Goal: Task Accomplishment & Management: Manage account settings

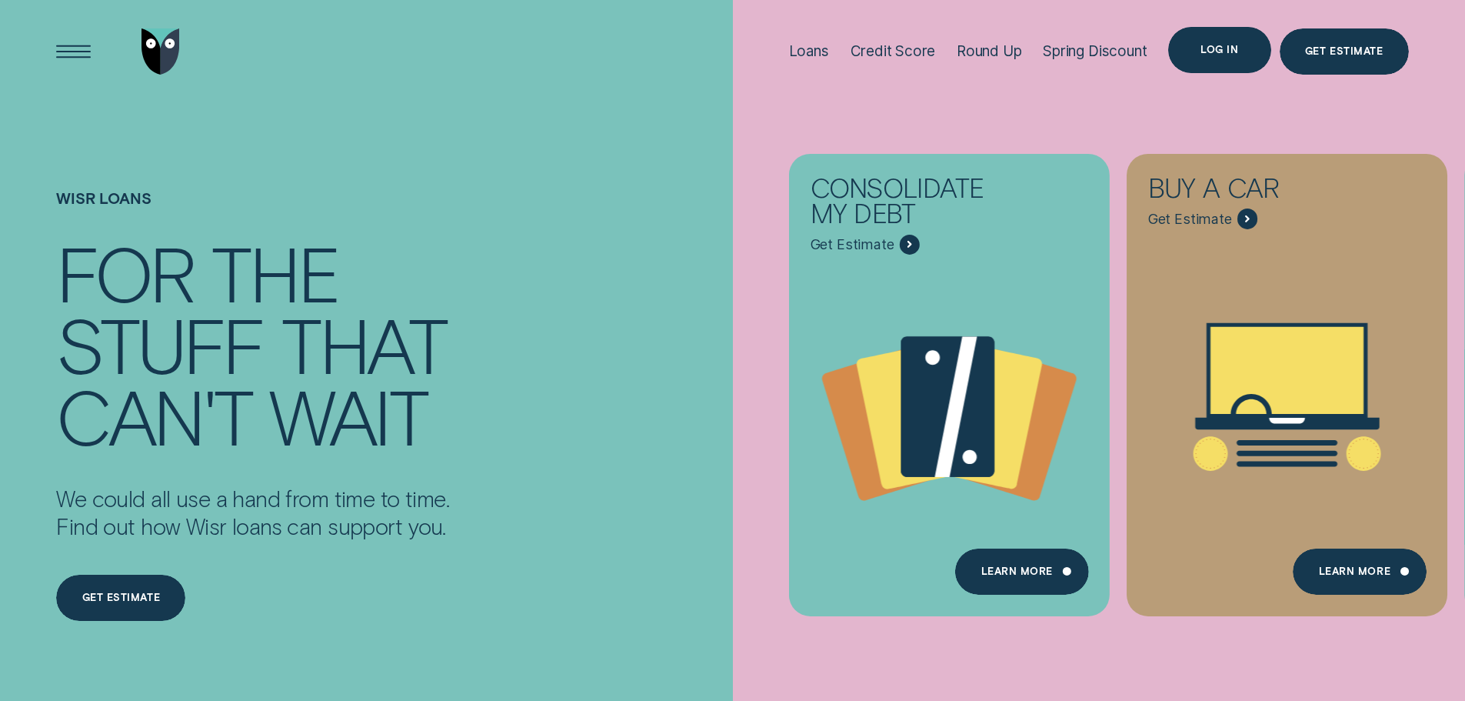
click at [1247, 46] on div "Log in" at bounding box center [1219, 50] width 102 height 46
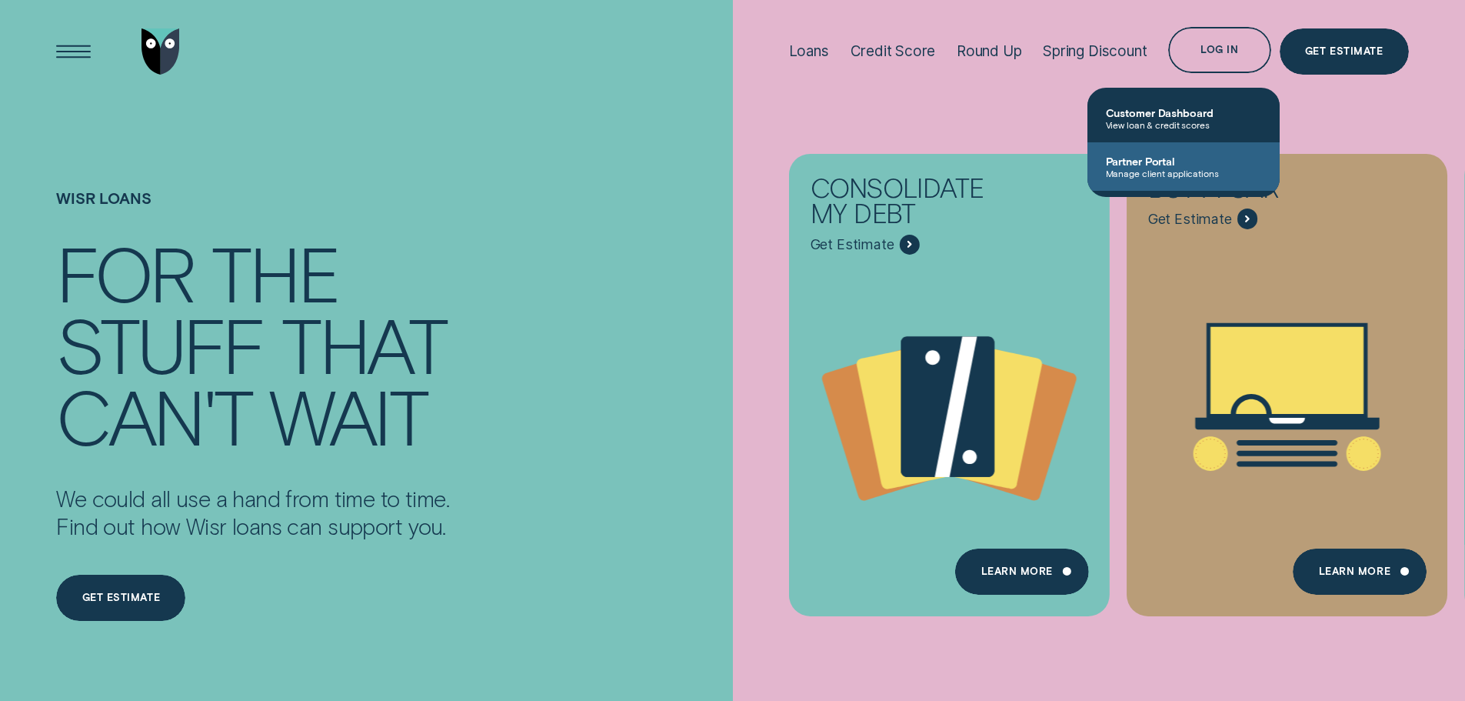
click at [1181, 168] on span "Manage client applications" at bounding box center [1183, 173] width 155 height 11
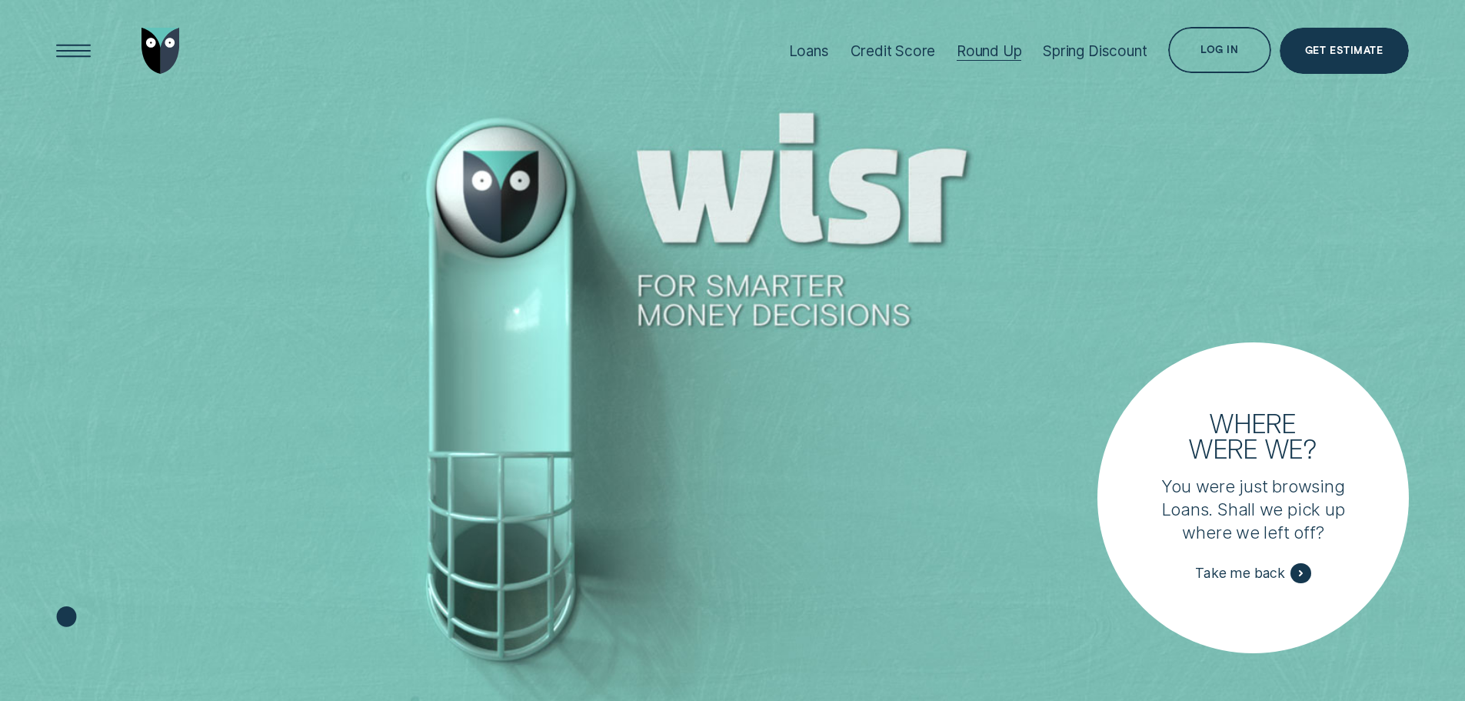
click at [967, 45] on div "Round Up" at bounding box center [989, 51] width 65 height 18
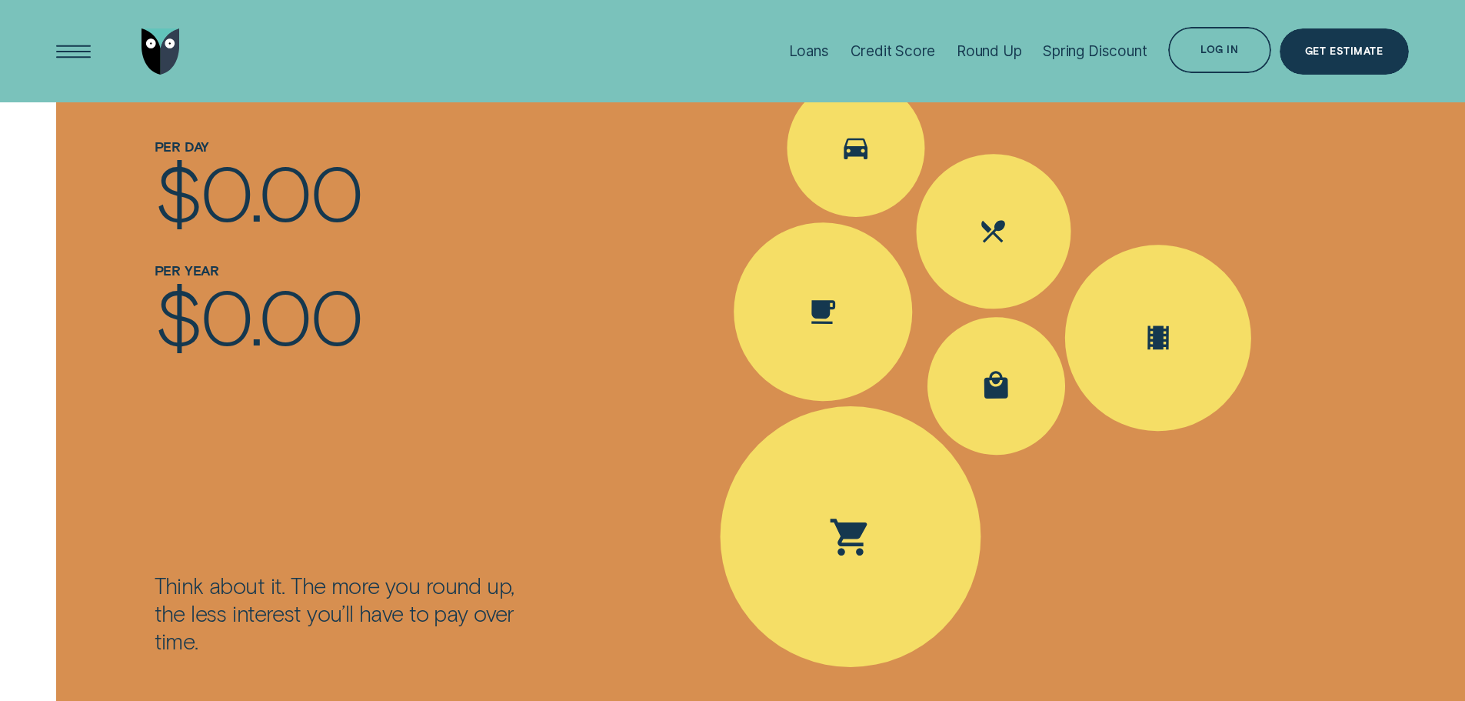
scroll to position [2307, 0]
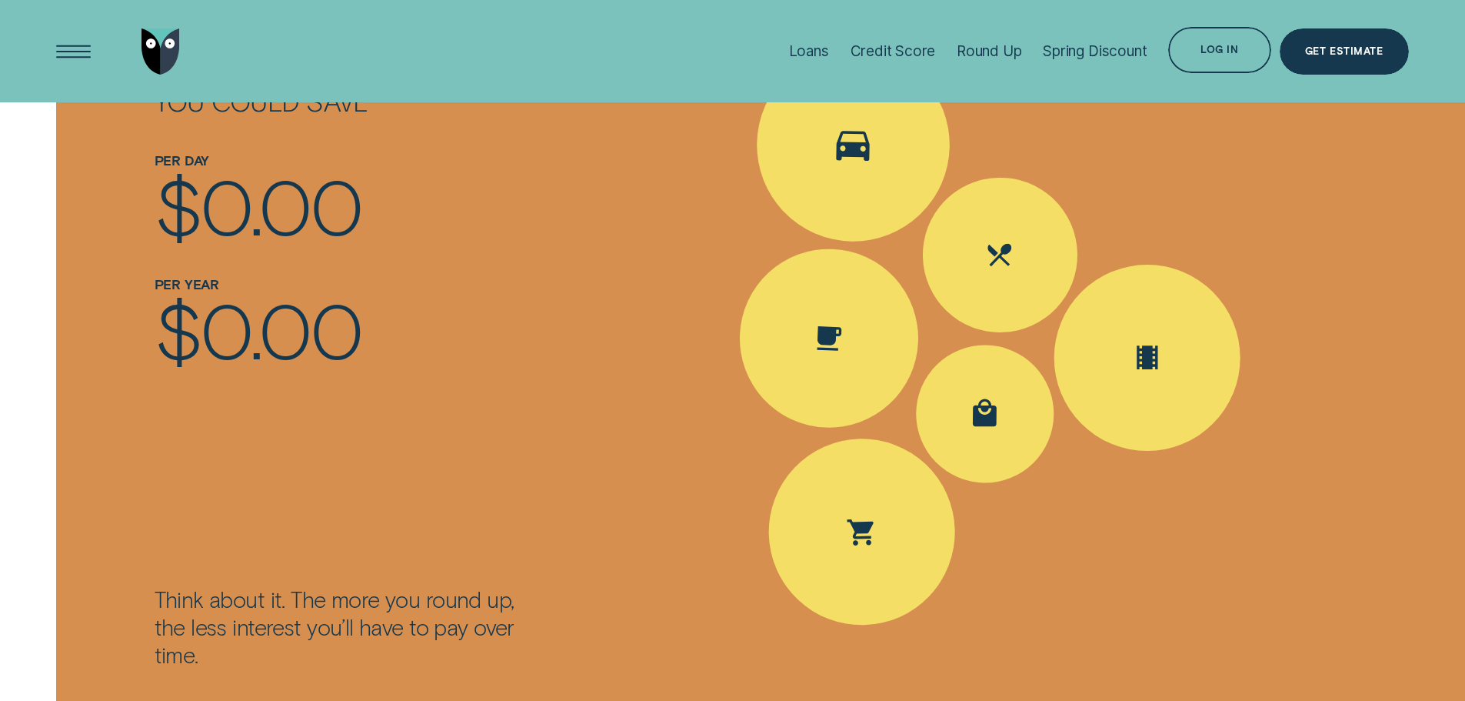
click at [888, 157] on div "Spent Transport $5.60; The round up $0.40" at bounding box center [853, 144] width 197 height 197
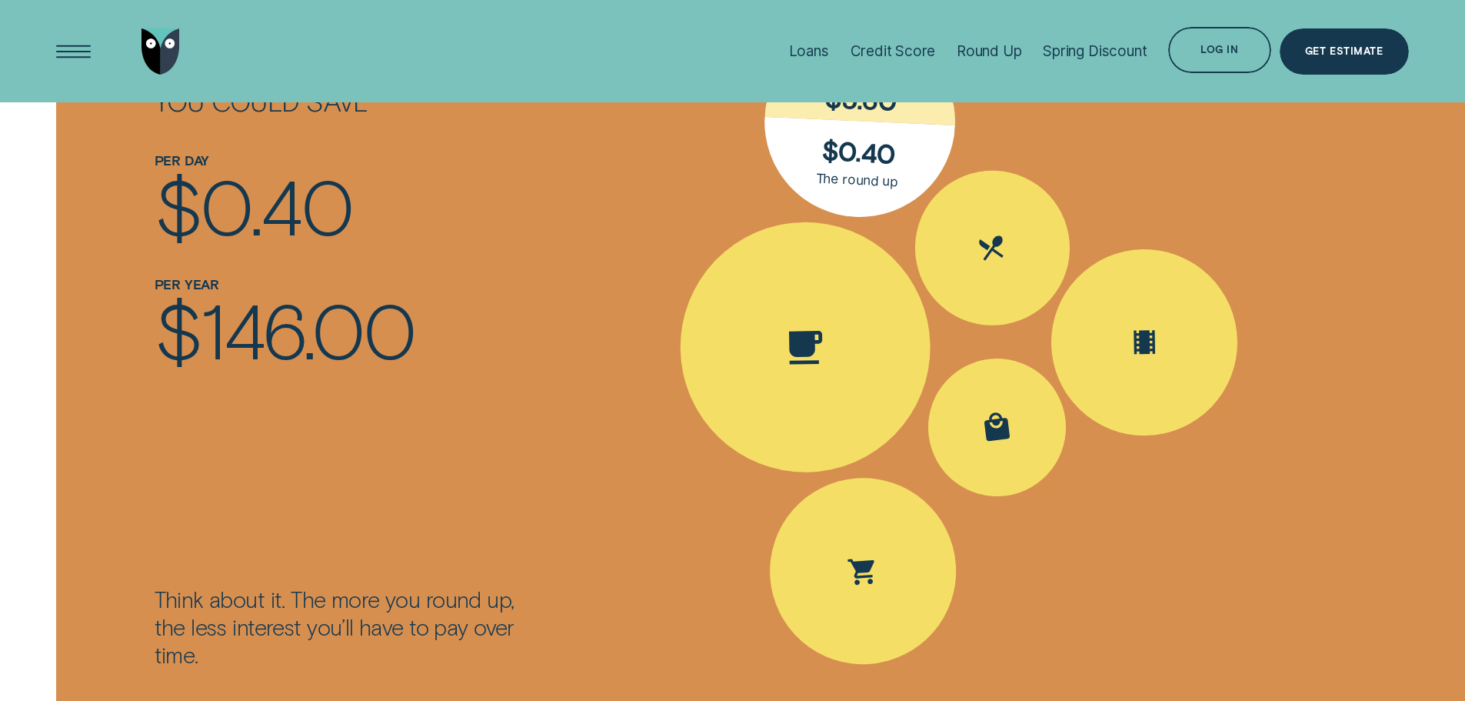
scroll to position [2230, 0]
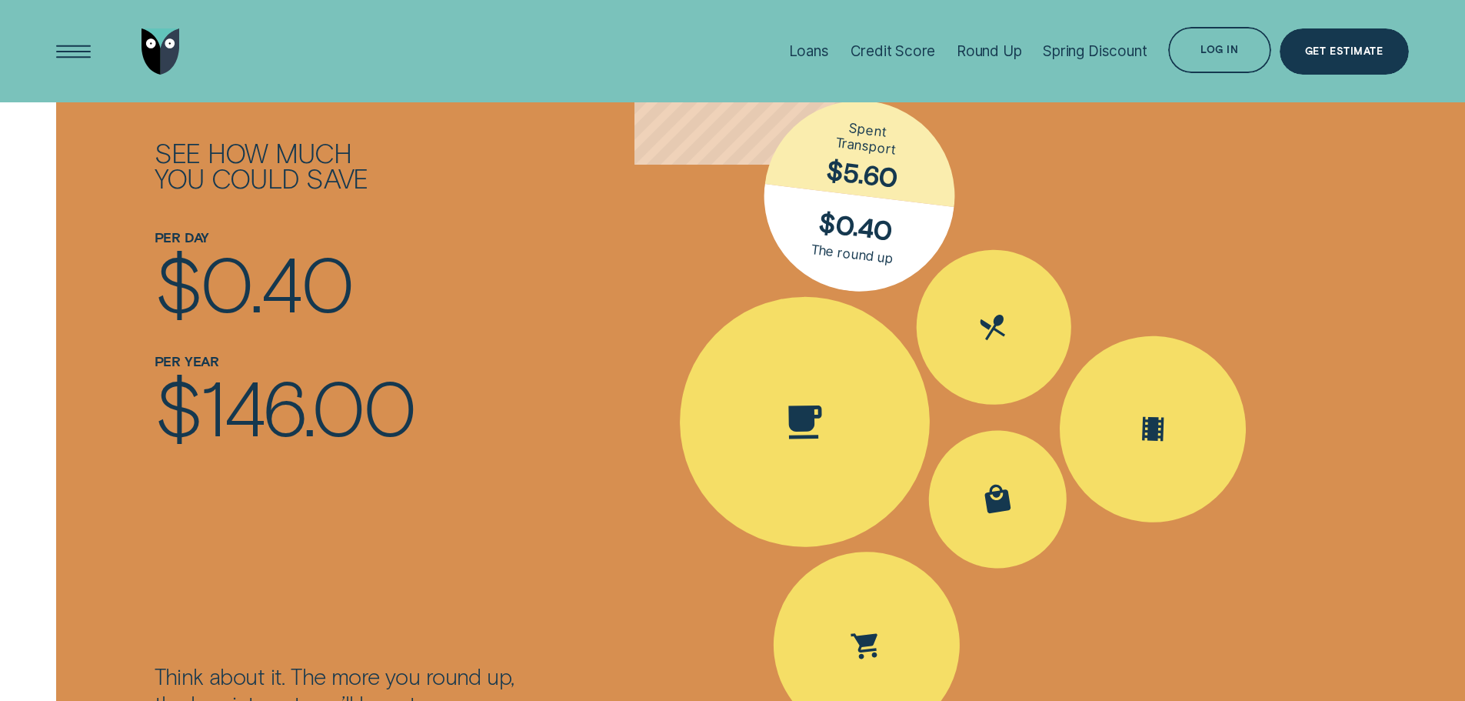
click at [751, 411] on div "Spent Coffee $4.20; The round up $0.80" at bounding box center [804, 421] width 253 height 253
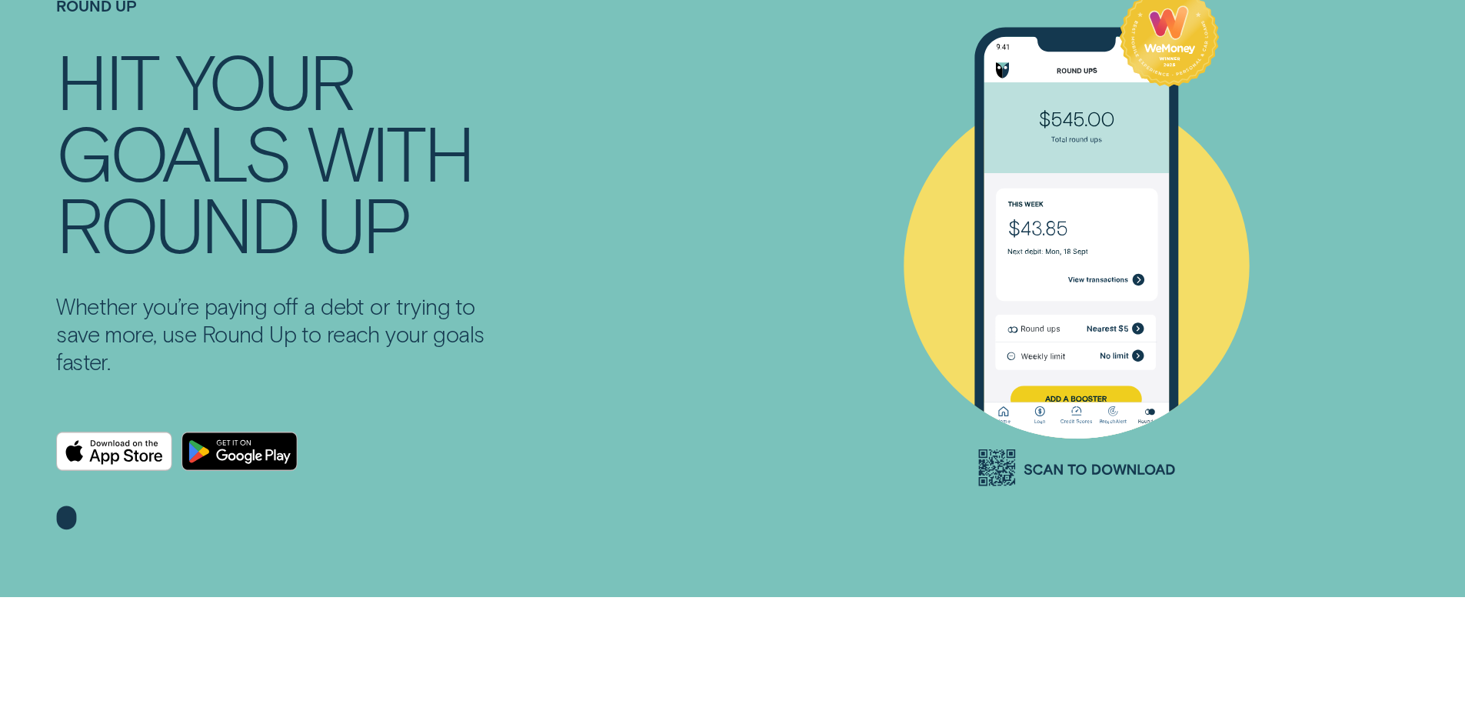
scroll to position [0, 0]
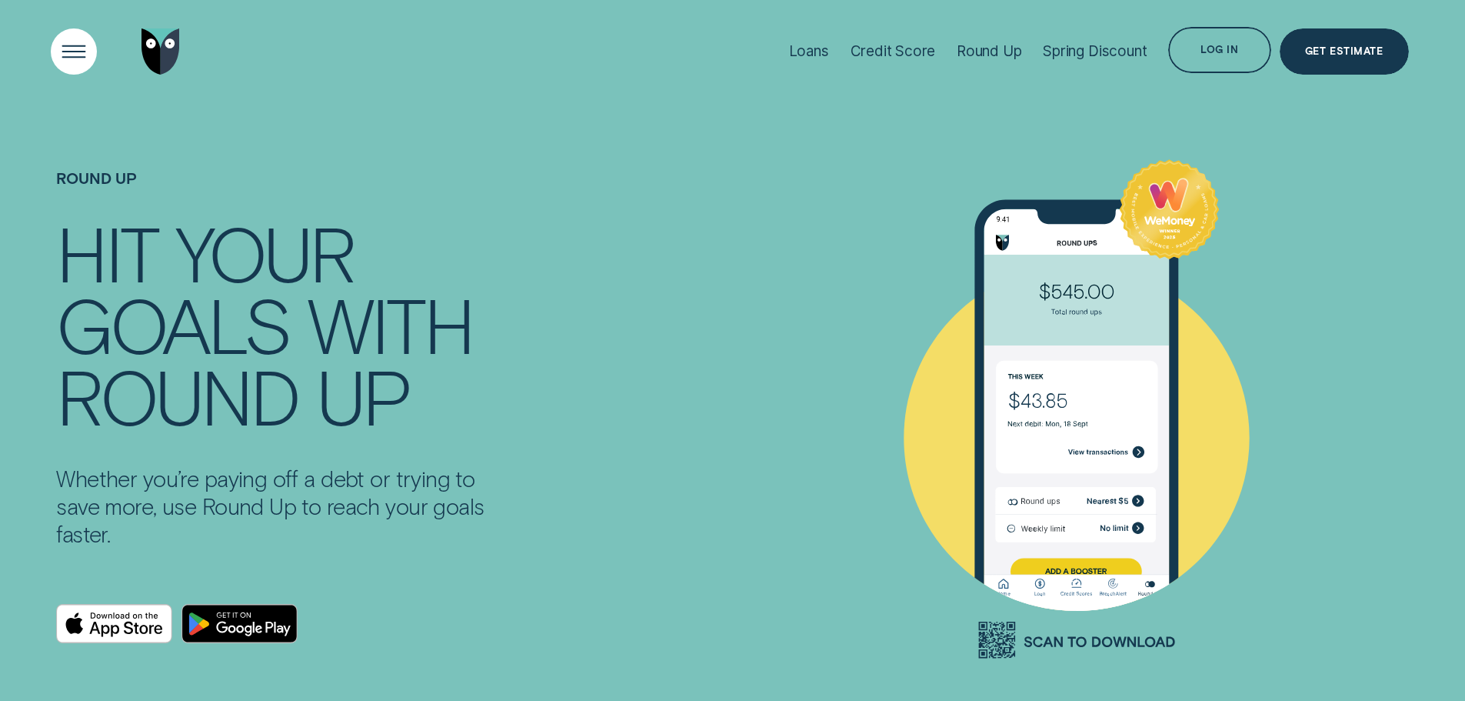
click at [82, 31] on div "Open Menu" at bounding box center [73, 50] width 65 height 65
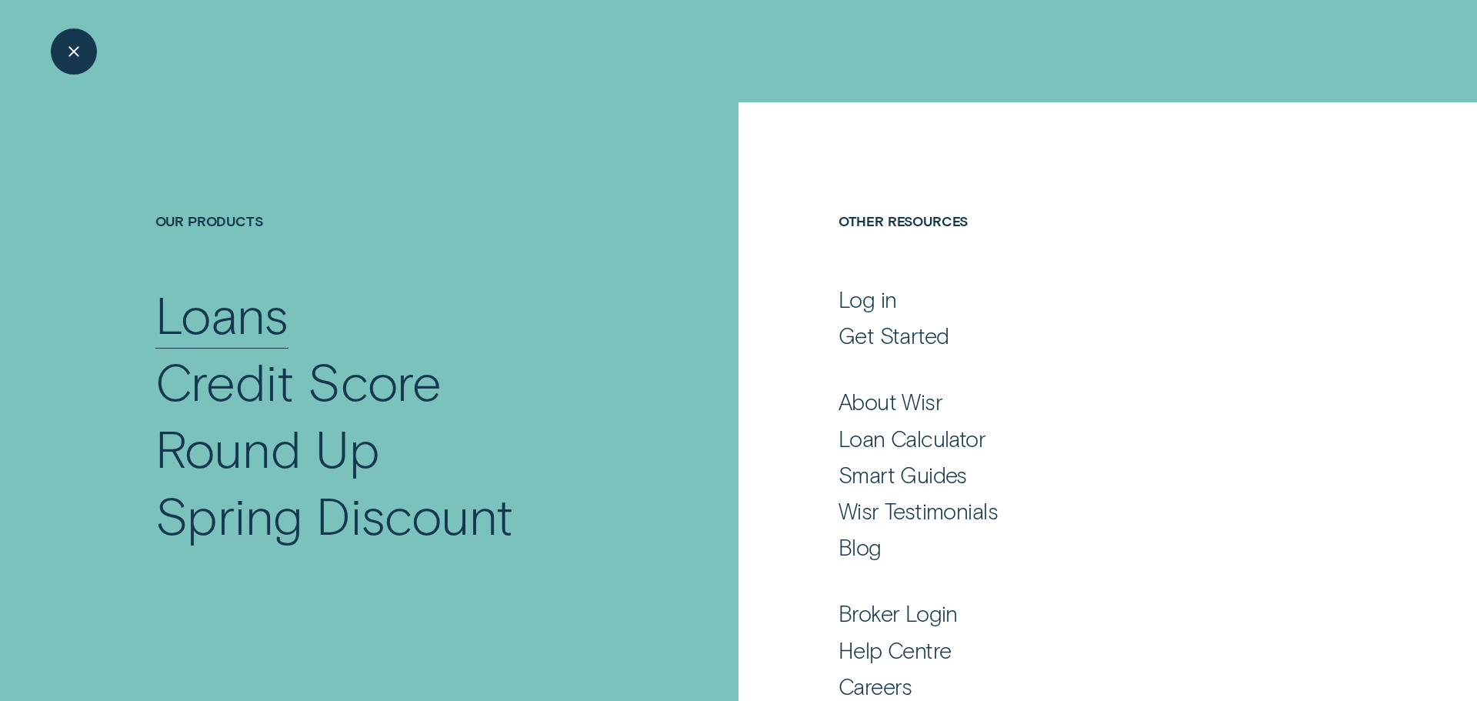
click at [229, 313] on div "Loans" at bounding box center [221, 314] width 133 height 67
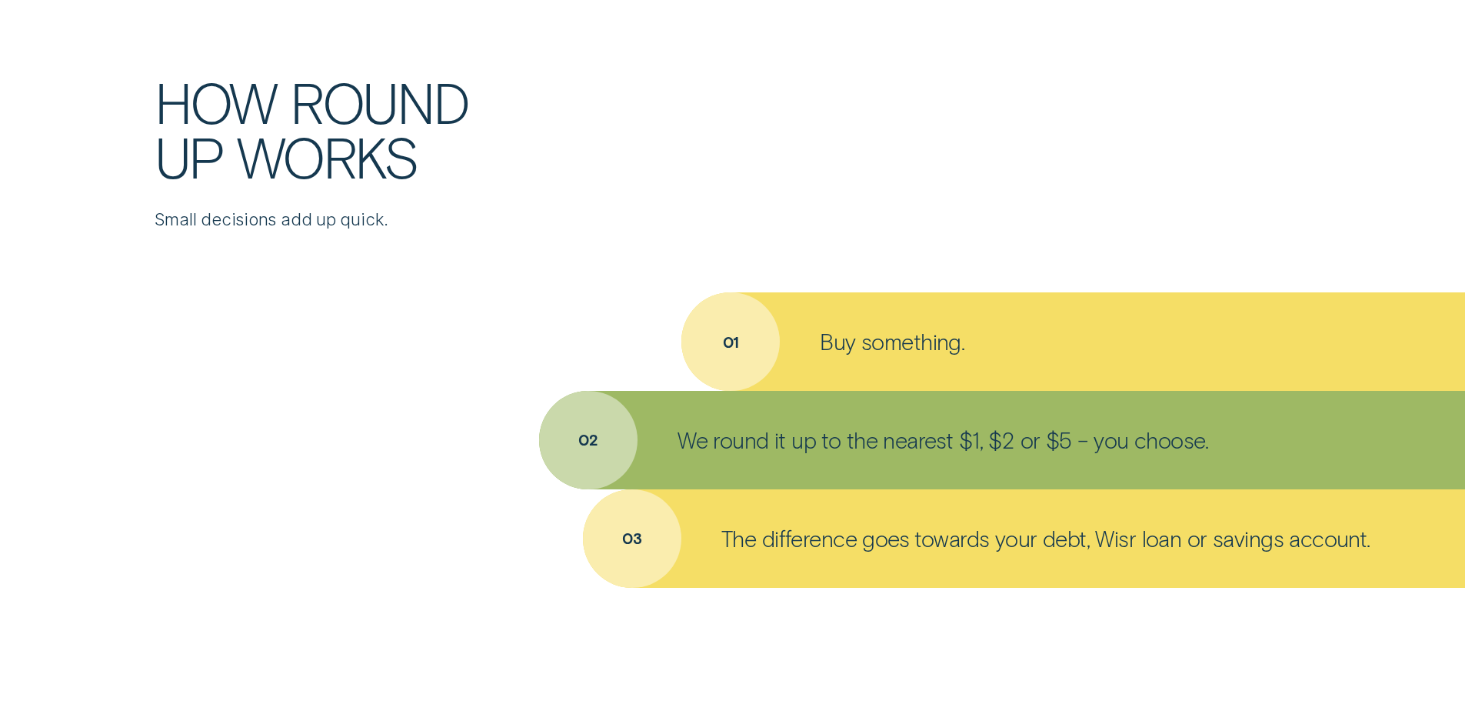
scroll to position [923, 0]
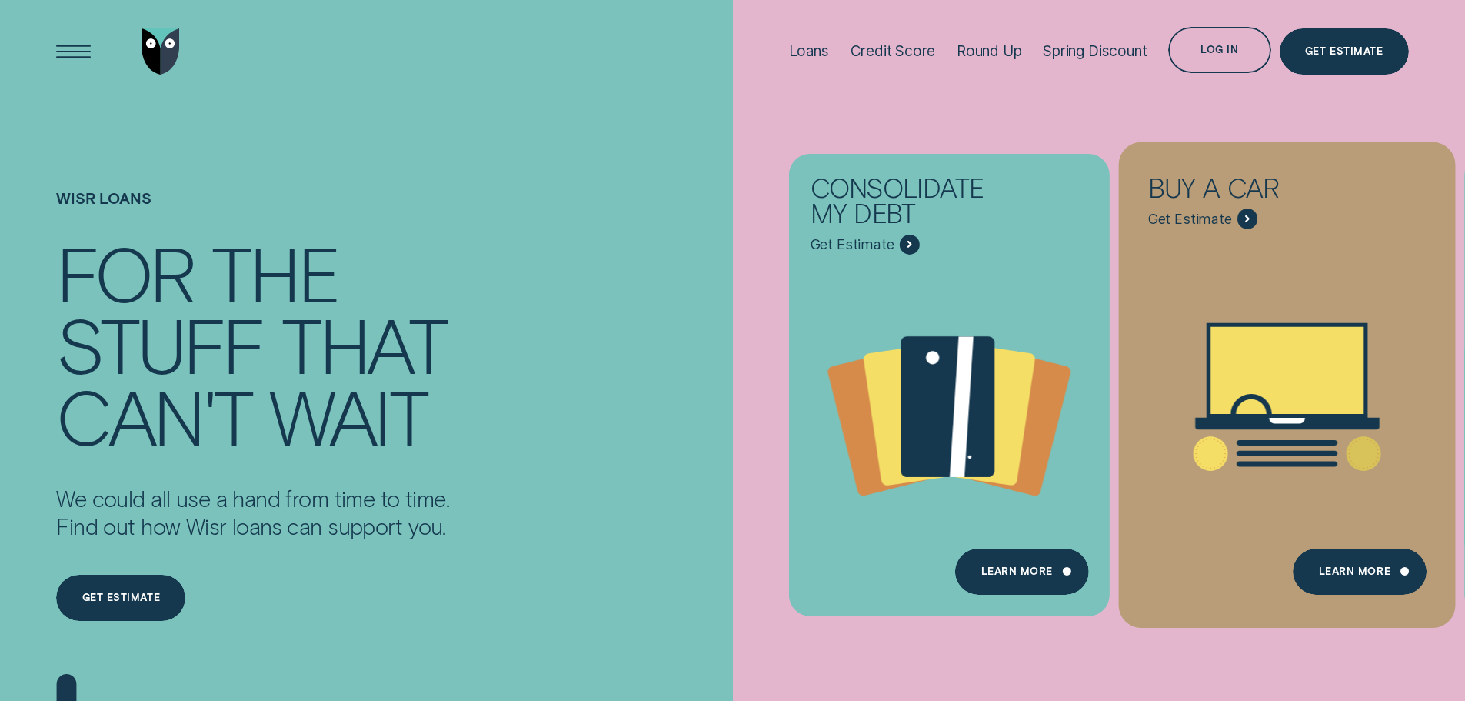
click at [1214, 48] on div "Log in" at bounding box center [1219, 52] width 38 height 9
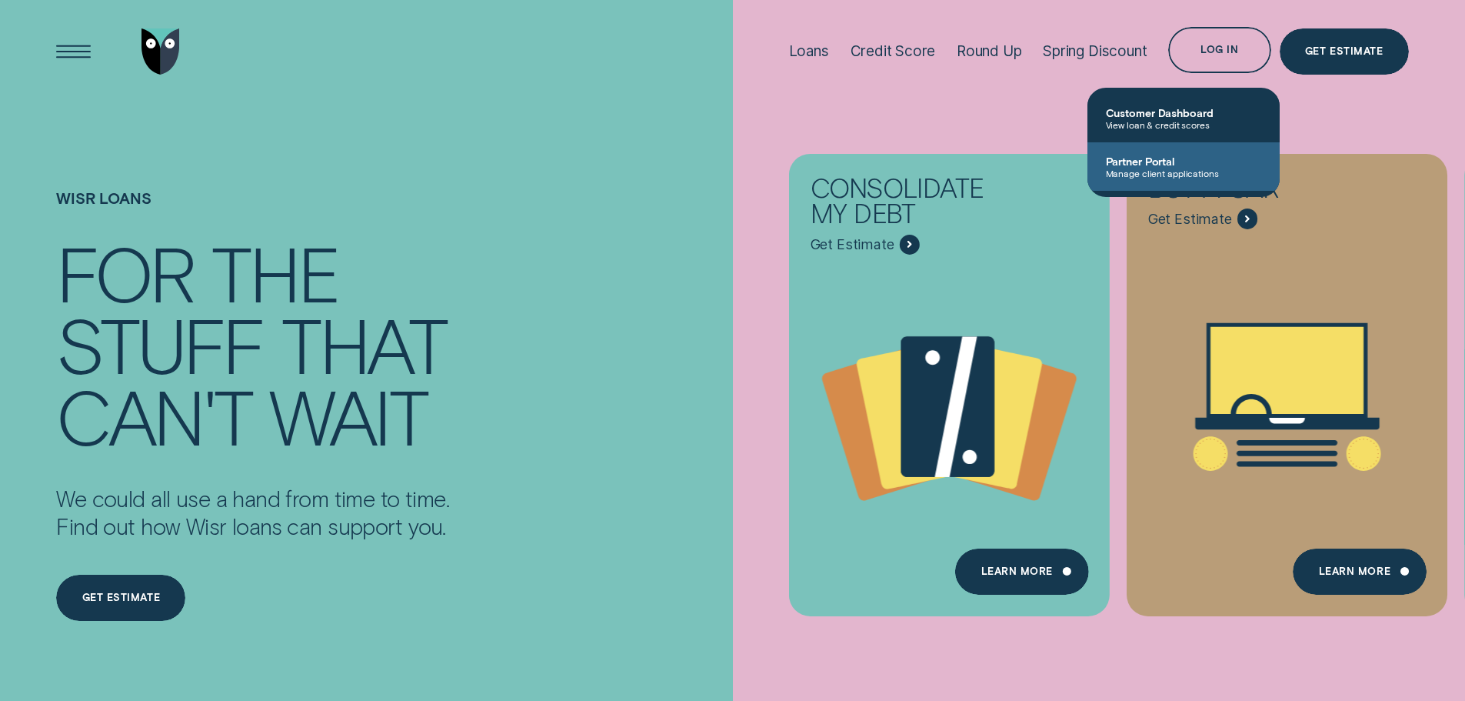
click at [1128, 169] on span "Manage client applications" at bounding box center [1183, 173] width 155 height 11
